Goal: Navigation & Orientation: Find specific page/section

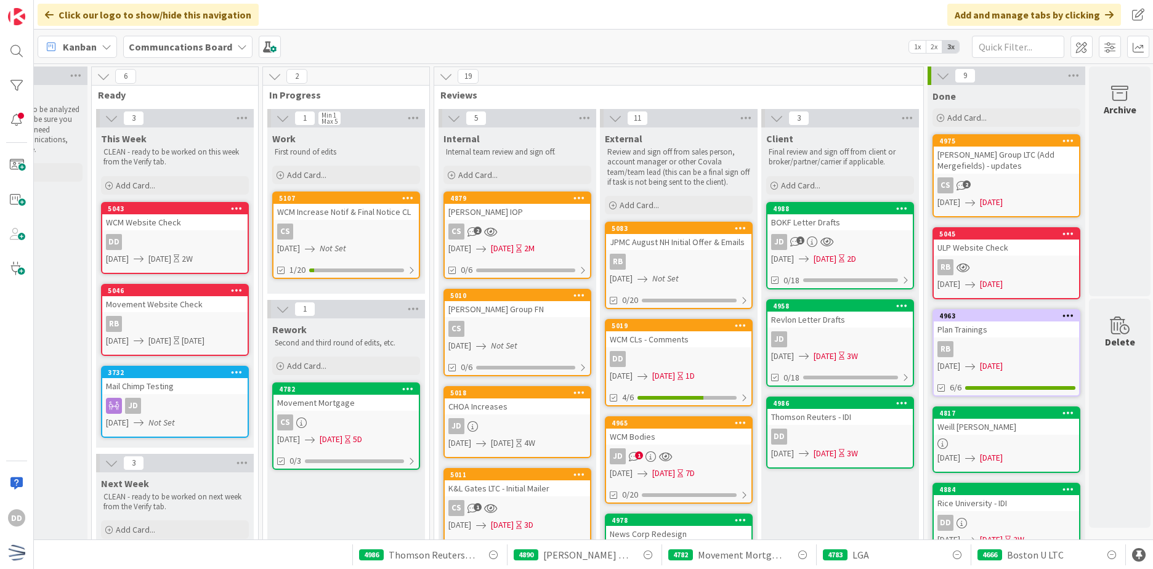
scroll to position [0, 281]
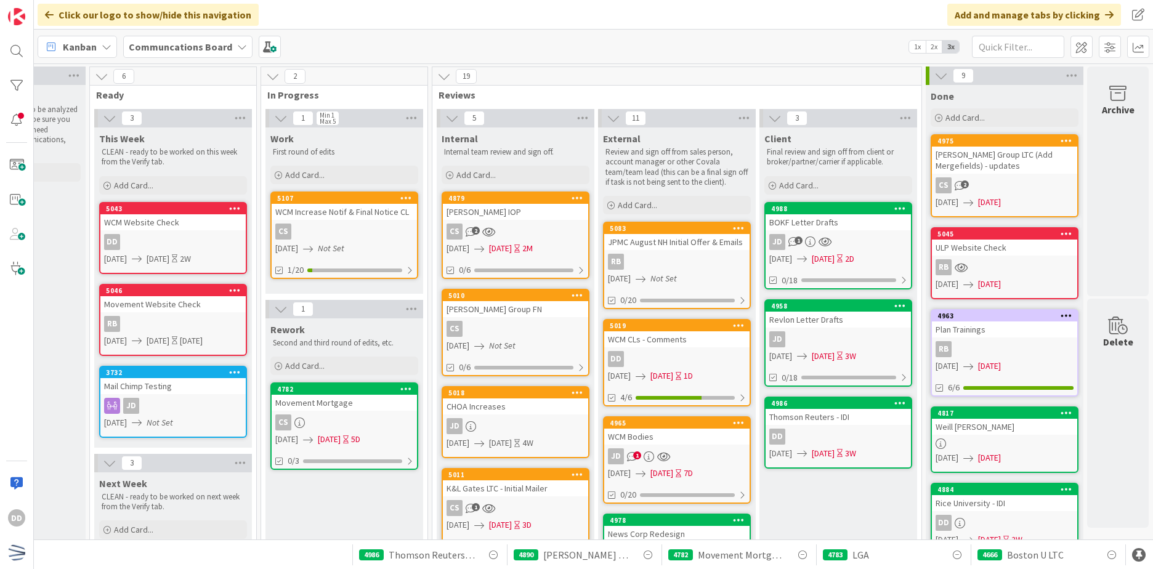
drag, startPoint x: 165, startPoint y: 42, endPoint x: 156, endPoint y: 42, distance: 9.2
click at [166, 42] on b "Communcations Board" at bounding box center [180, 47] width 103 height 12
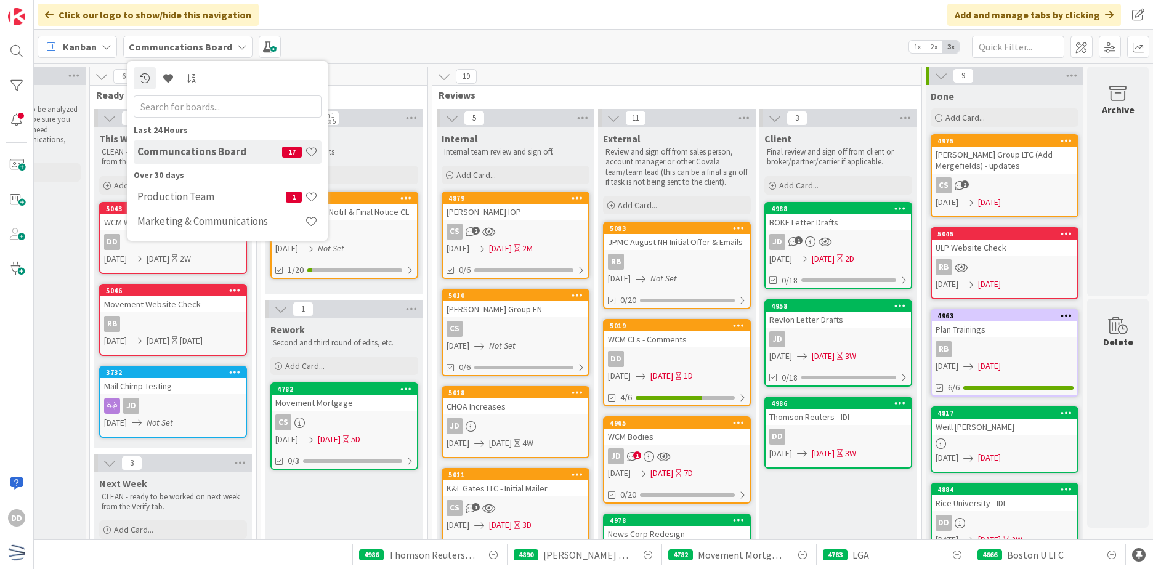
click at [106, 47] on icon at bounding box center [107, 47] width 10 height 10
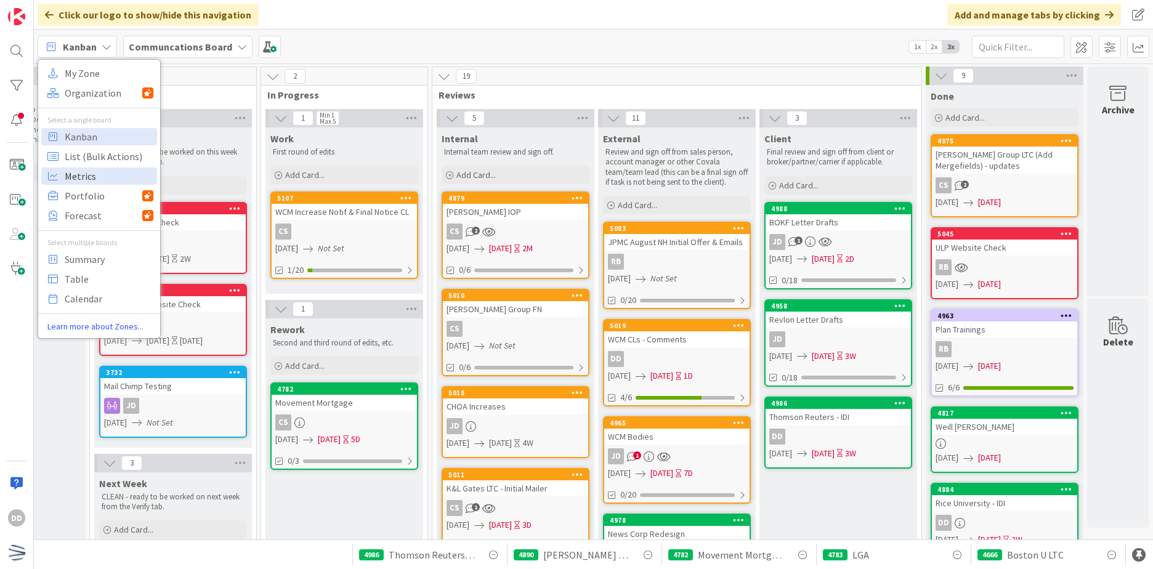
click at [111, 176] on span "Metrics" at bounding box center [109, 176] width 89 height 18
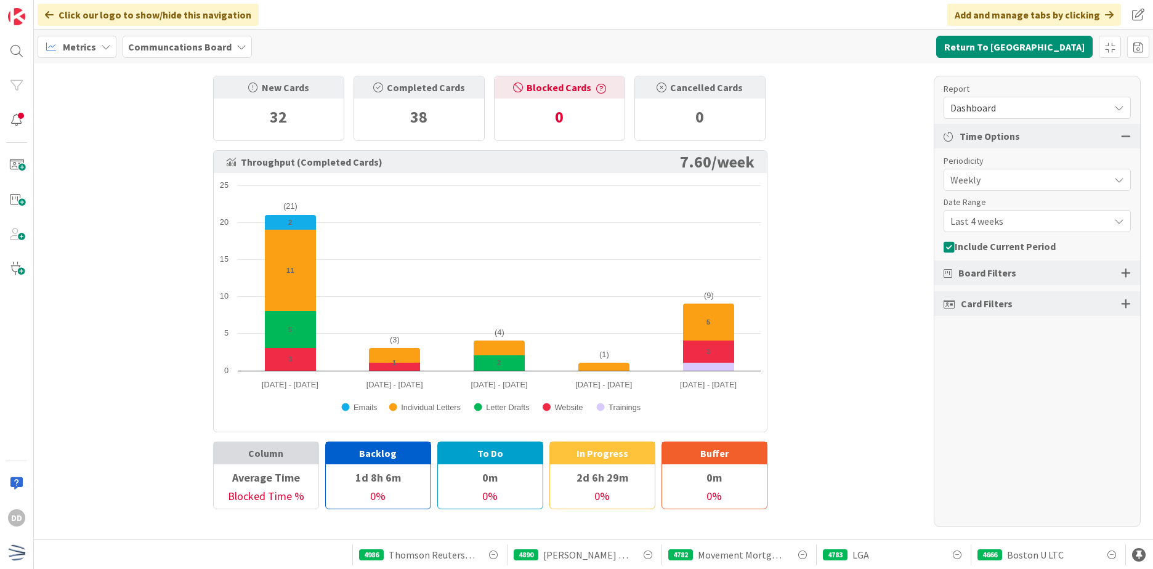
click at [988, 113] on span "Dashboard" at bounding box center [1026, 107] width 153 height 17
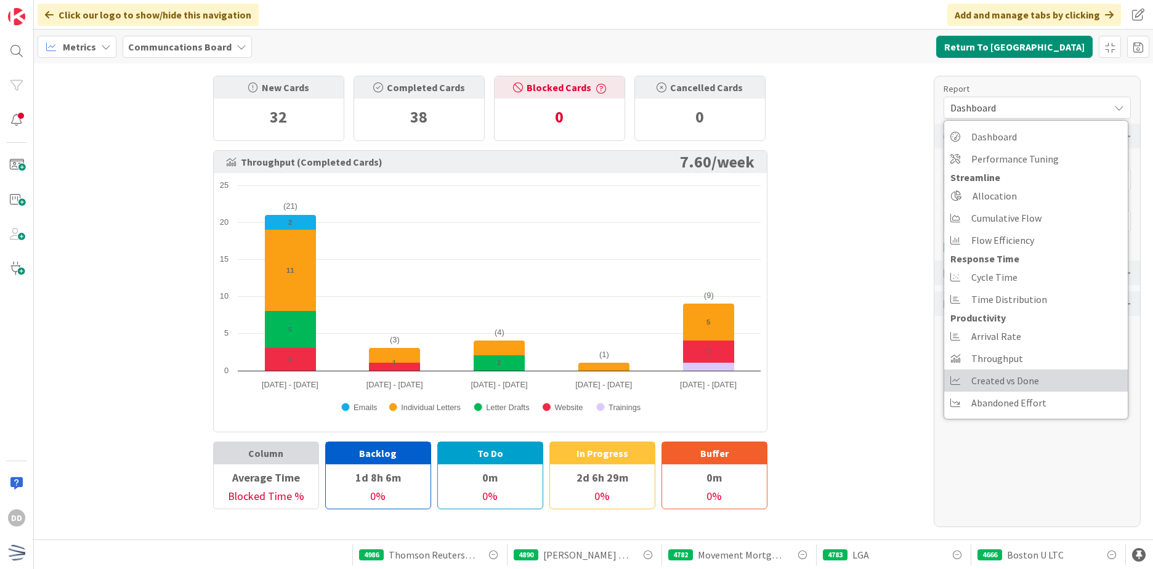
click at [1051, 387] on link "Created vs Done" at bounding box center [1036, 380] width 184 height 22
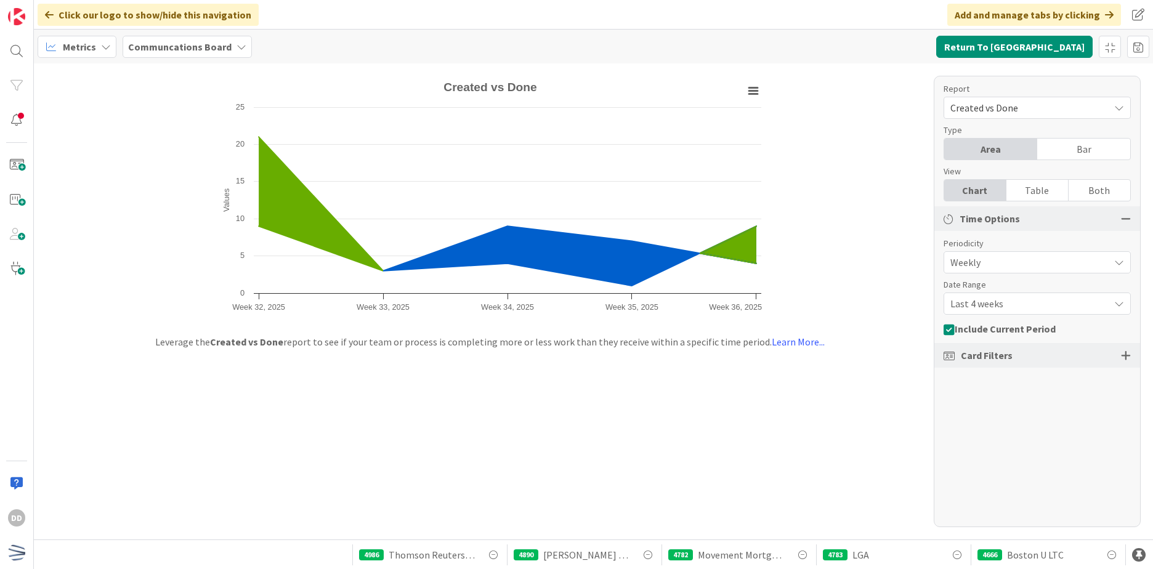
click at [42, 17] on div "Click our logo to show/hide this navigation" at bounding box center [148, 15] width 221 height 22
click at [100, 39] on div "Metrics" at bounding box center [77, 47] width 79 height 22
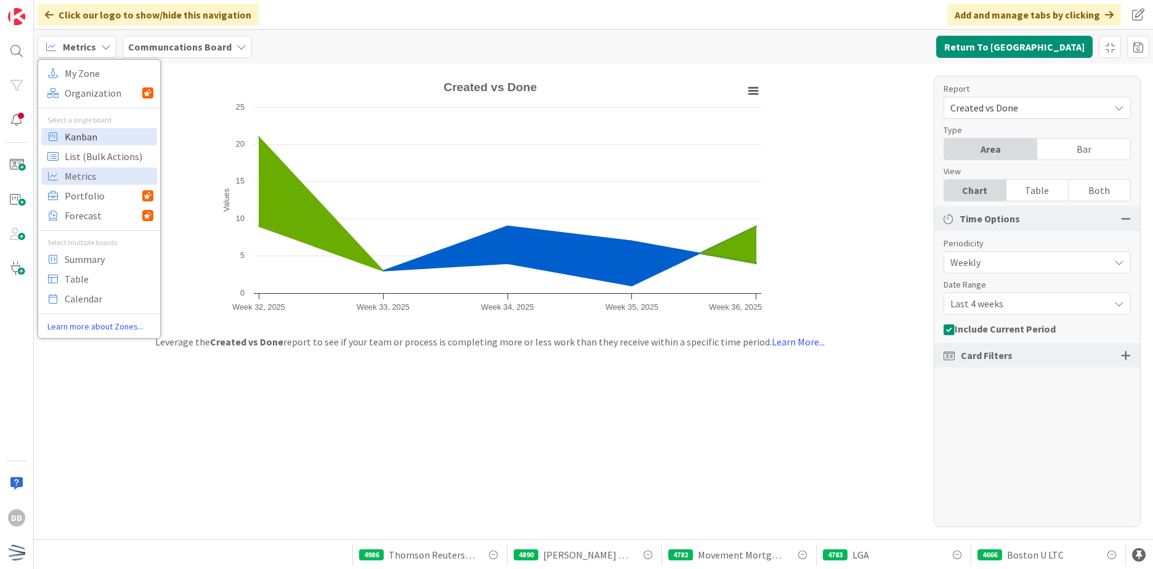
click at [119, 140] on span "Kanban" at bounding box center [109, 136] width 89 height 18
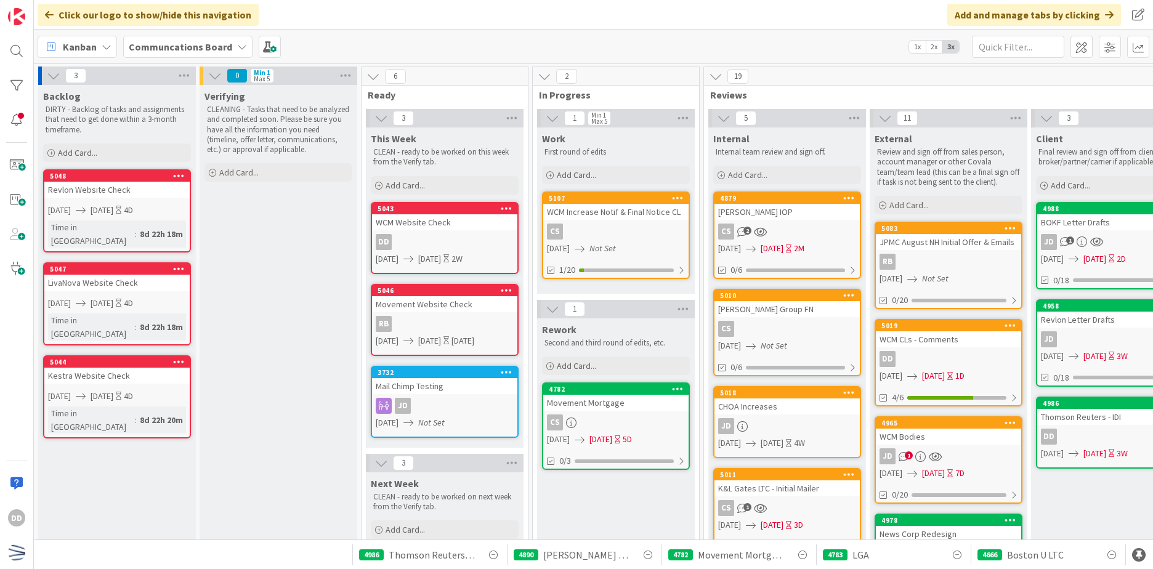
click at [446, 243] on div "DD" at bounding box center [444, 242] width 145 height 16
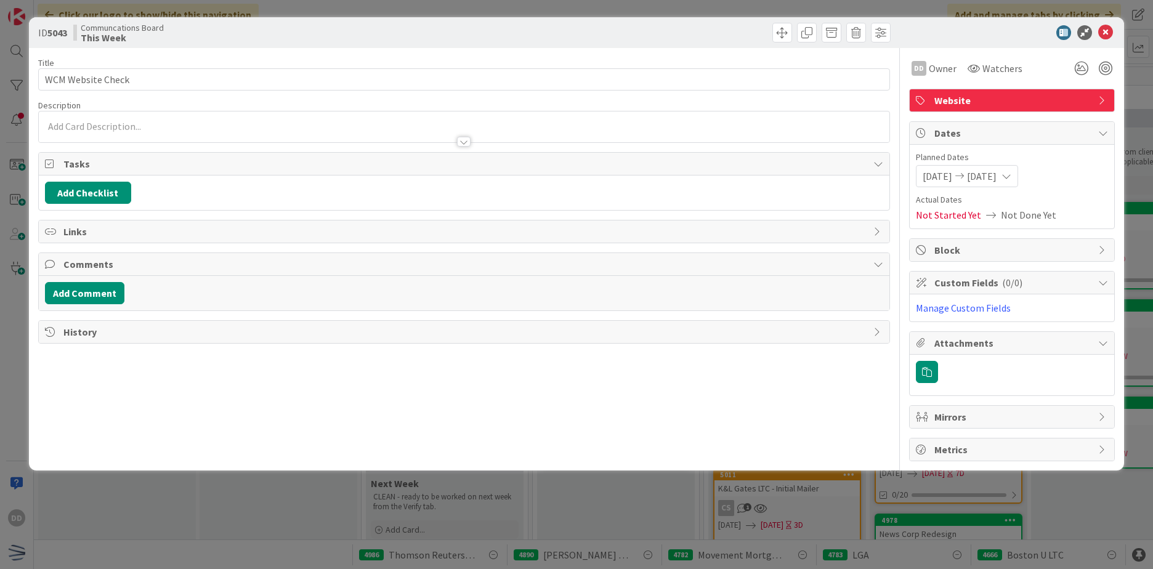
click at [452, 133] on div at bounding box center [464, 135] width 850 height 13
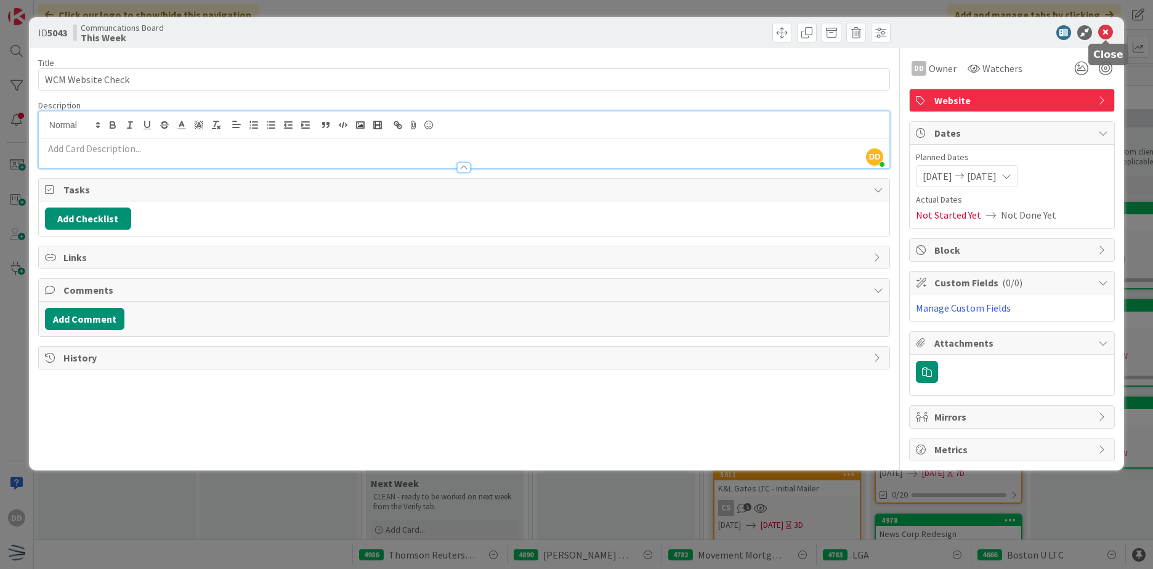
click at [1107, 34] on icon at bounding box center [1105, 32] width 15 height 15
